Goal: Task Accomplishment & Management: Manage account settings

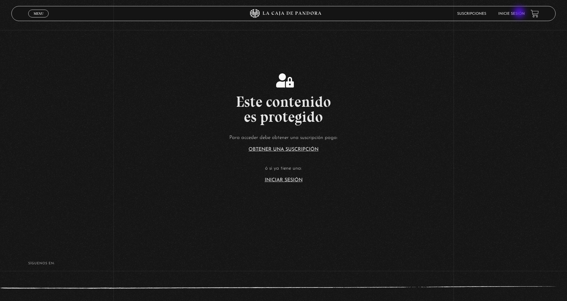
click at [520, 13] on link "Inicie sesión" at bounding box center [511, 14] width 26 height 4
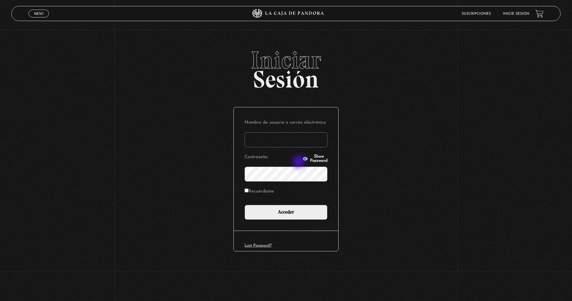
type input "amandav1261@gmail.com"
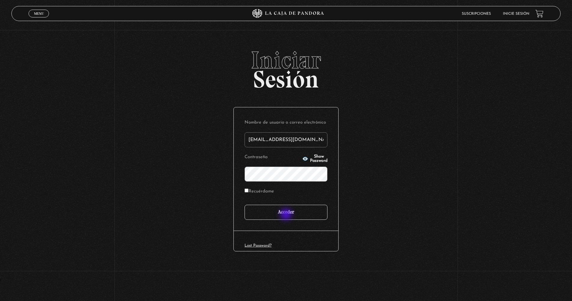
click at [286, 215] on input "Acceder" at bounding box center [285, 211] width 83 height 15
